Goal: Navigation & Orientation: Find specific page/section

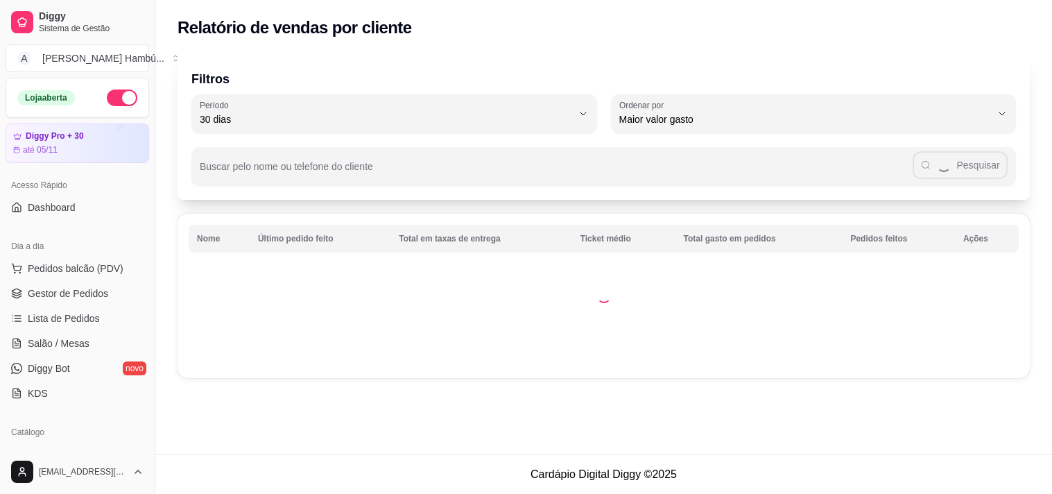
select select "30"
select select "HIGHEST_TOTAL_SPENT_WITH_ORDERS"
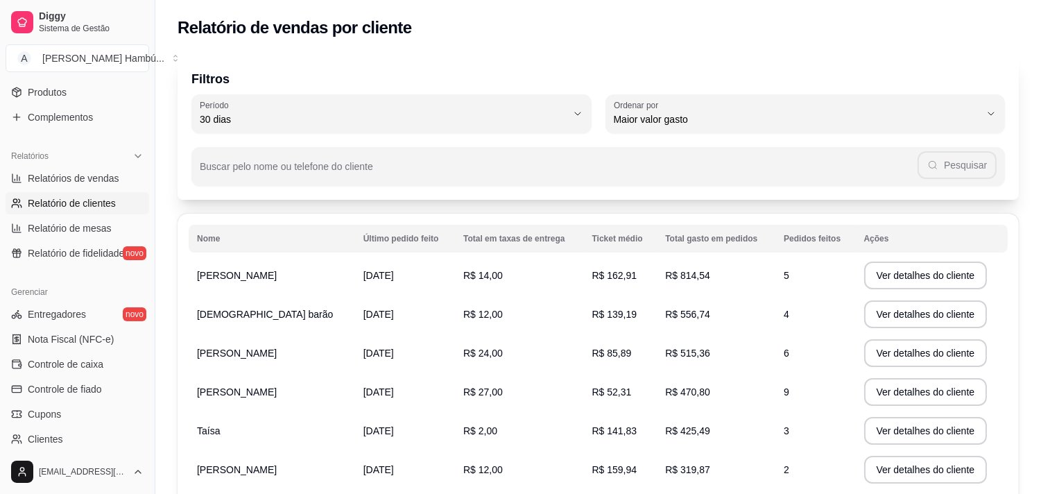
scroll to position [196, 0]
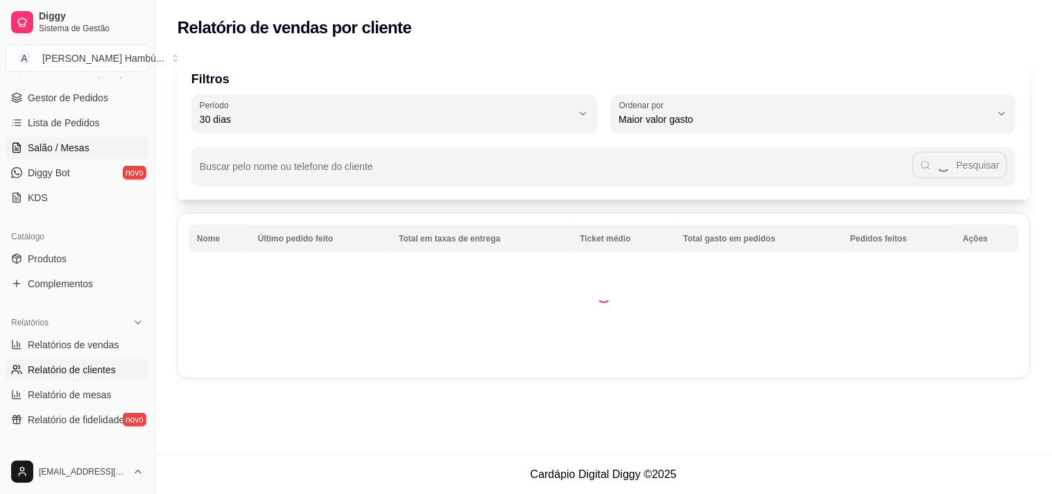
click at [53, 144] on span "Salão / Mesas" at bounding box center [59, 148] width 62 height 14
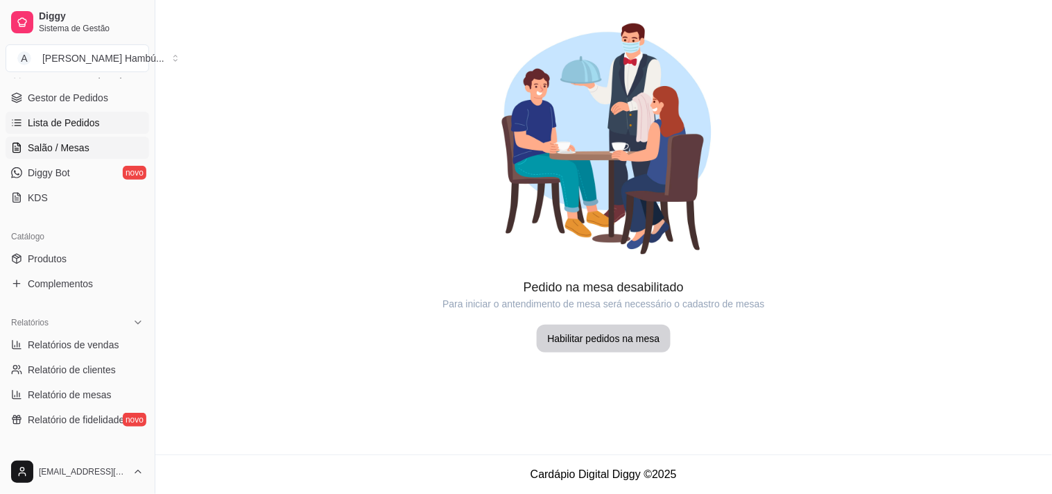
click at [68, 130] on link "Lista de Pedidos" at bounding box center [78, 123] width 144 height 22
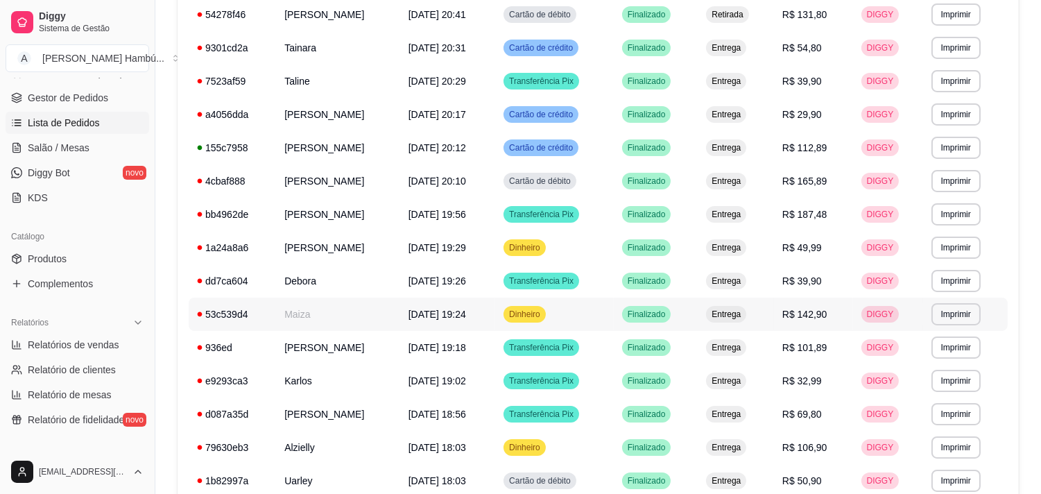
scroll to position [308, 0]
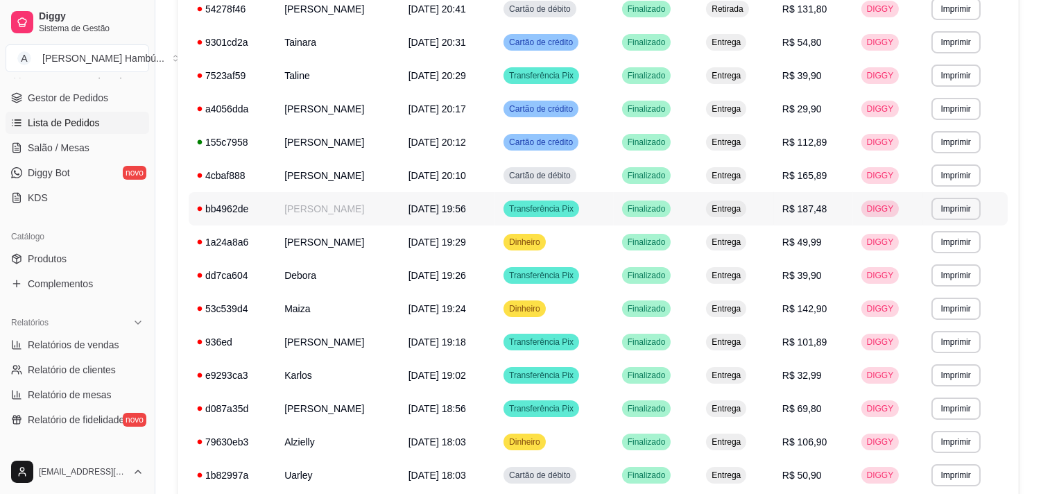
click at [320, 209] on td "[PERSON_NAME]" at bounding box center [338, 208] width 124 height 33
click at [47, 342] on span "Relatórios de vendas" at bounding box center [74, 345] width 92 height 14
select select "ALL"
select select "0"
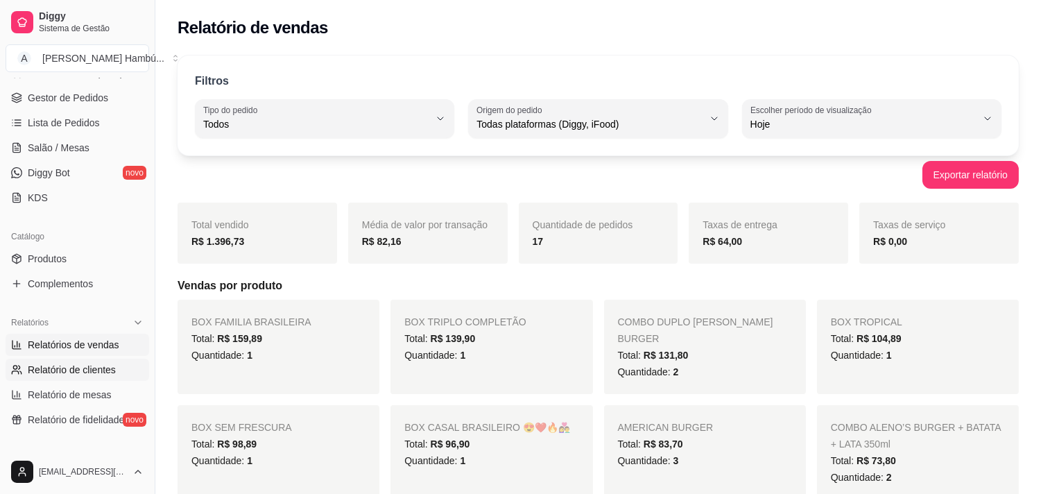
click at [55, 368] on span "Relatório de clientes" at bounding box center [72, 370] width 88 height 14
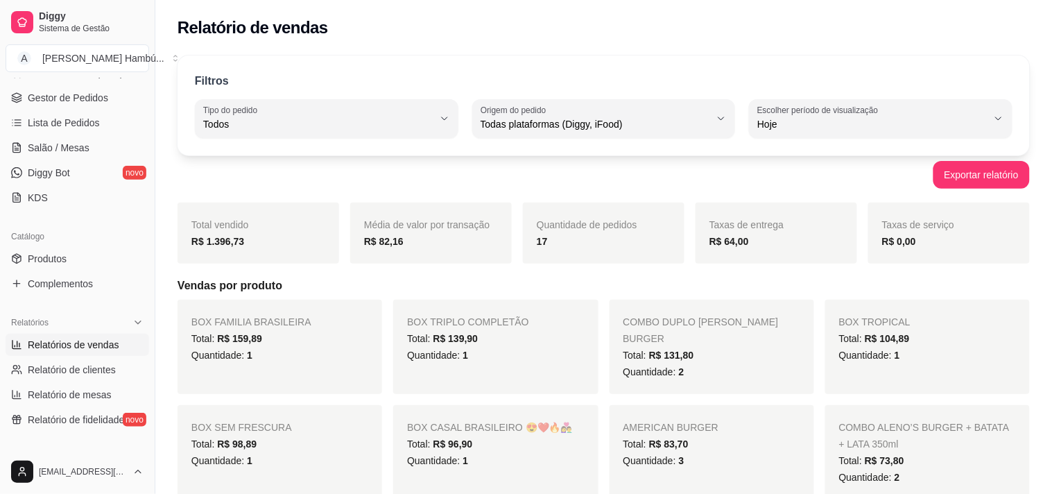
select select "30"
select select "HIGHEST_TOTAL_SPENT_WITH_ORDERS"
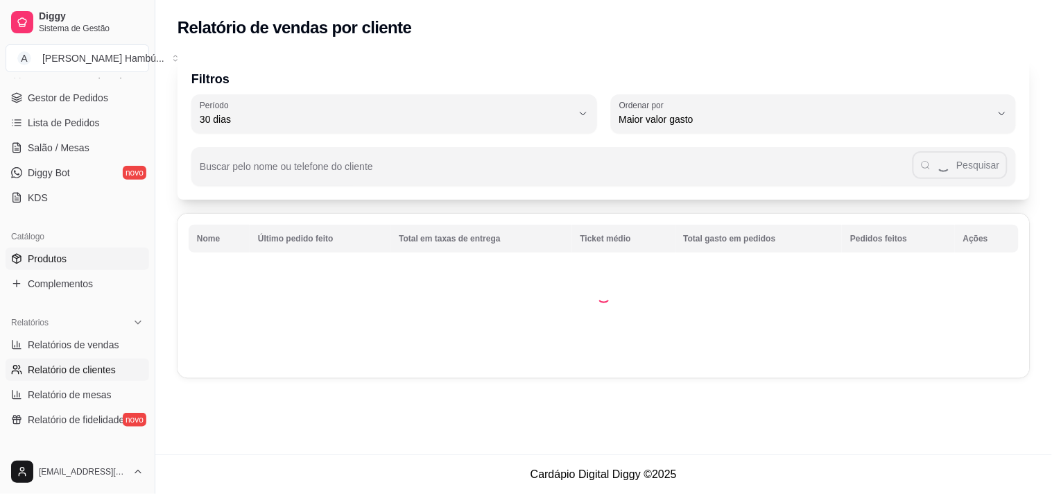
click at [36, 257] on span "Produtos" at bounding box center [47, 259] width 39 height 14
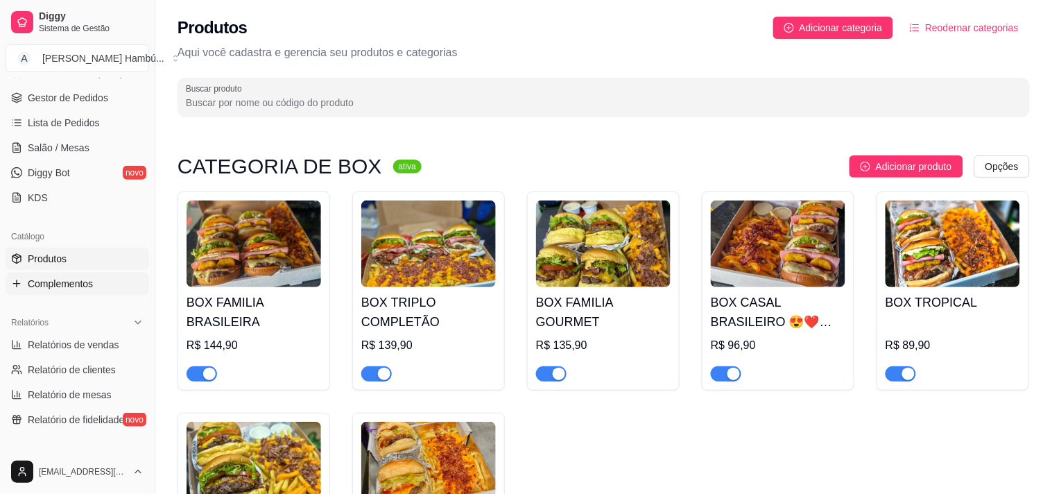
click at [52, 286] on span "Complementos" at bounding box center [60, 284] width 65 height 14
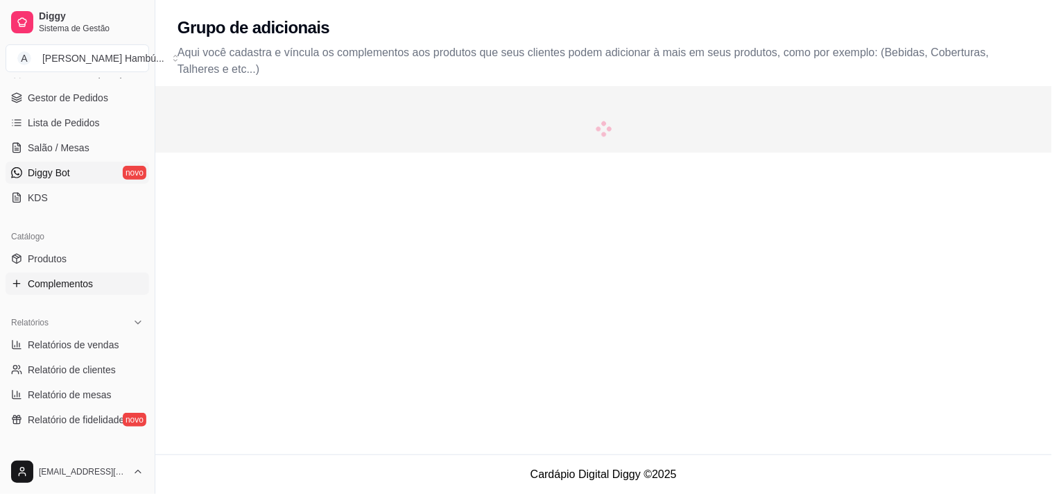
click at [54, 179] on span "Diggy Bot" at bounding box center [49, 173] width 42 height 14
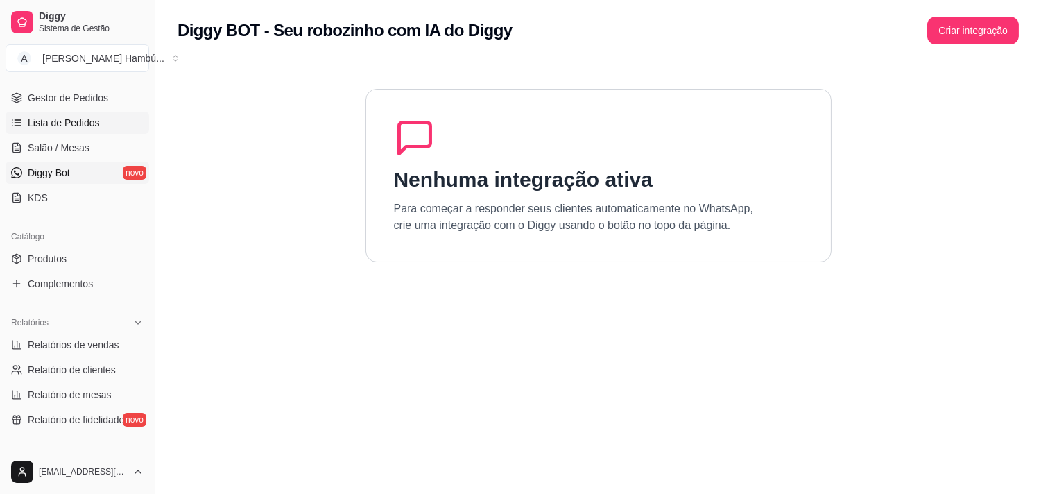
click at [67, 130] on link "Lista de Pedidos" at bounding box center [78, 123] width 144 height 22
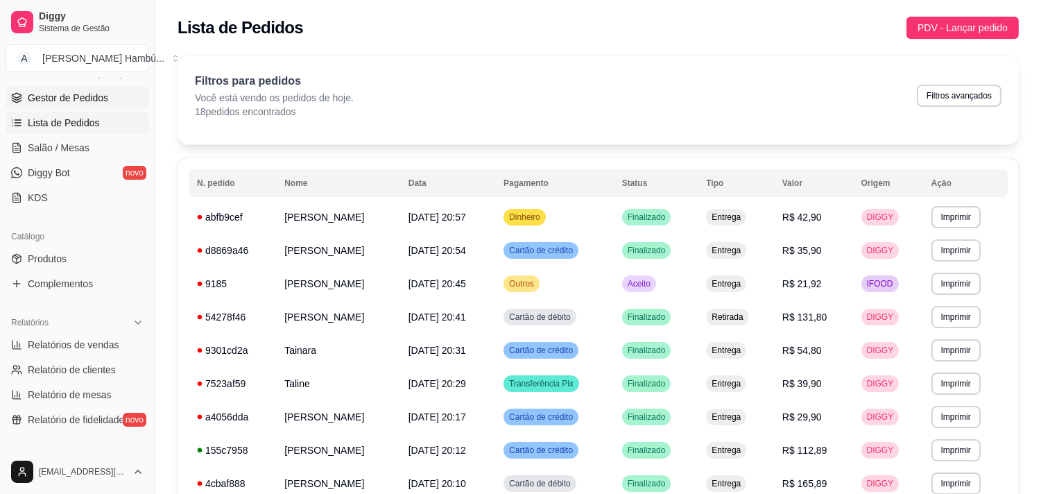
click at [68, 94] on span "Gestor de Pedidos" at bounding box center [68, 98] width 80 height 14
